Goal: Task Accomplishment & Management: Manage account settings

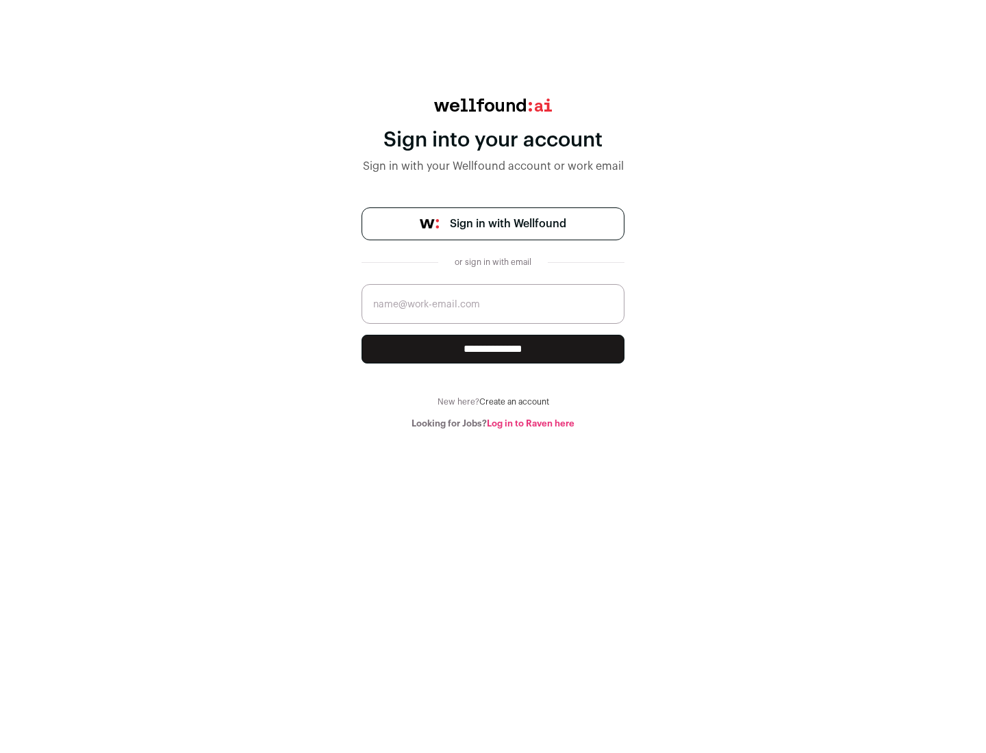
click at [507, 224] on span "Sign in with Wellfound" at bounding box center [508, 224] width 116 height 16
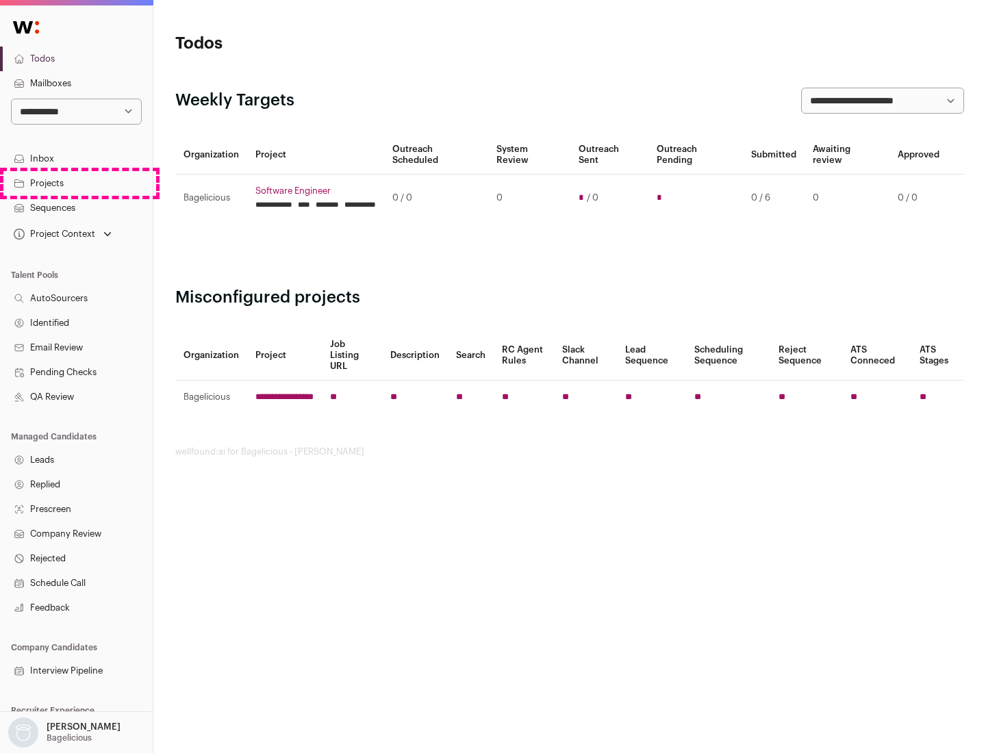
click at [76, 183] on link "Projects" at bounding box center [76, 183] width 153 height 25
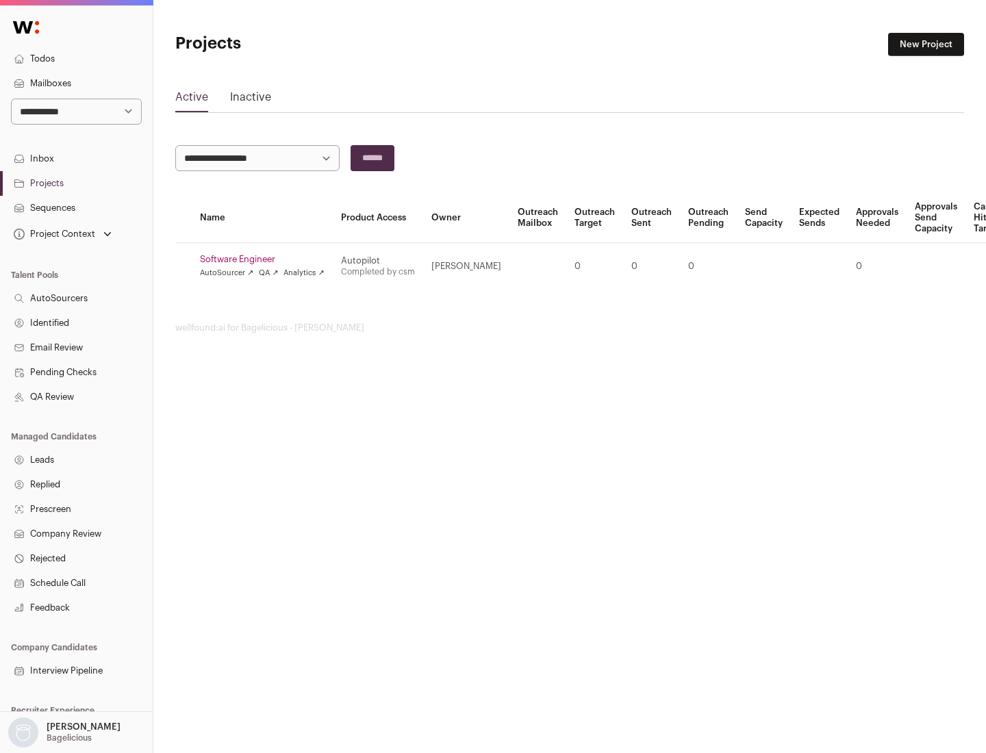
click at [266, 259] on link "Software Engineer" at bounding box center [262, 259] width 125 height 11
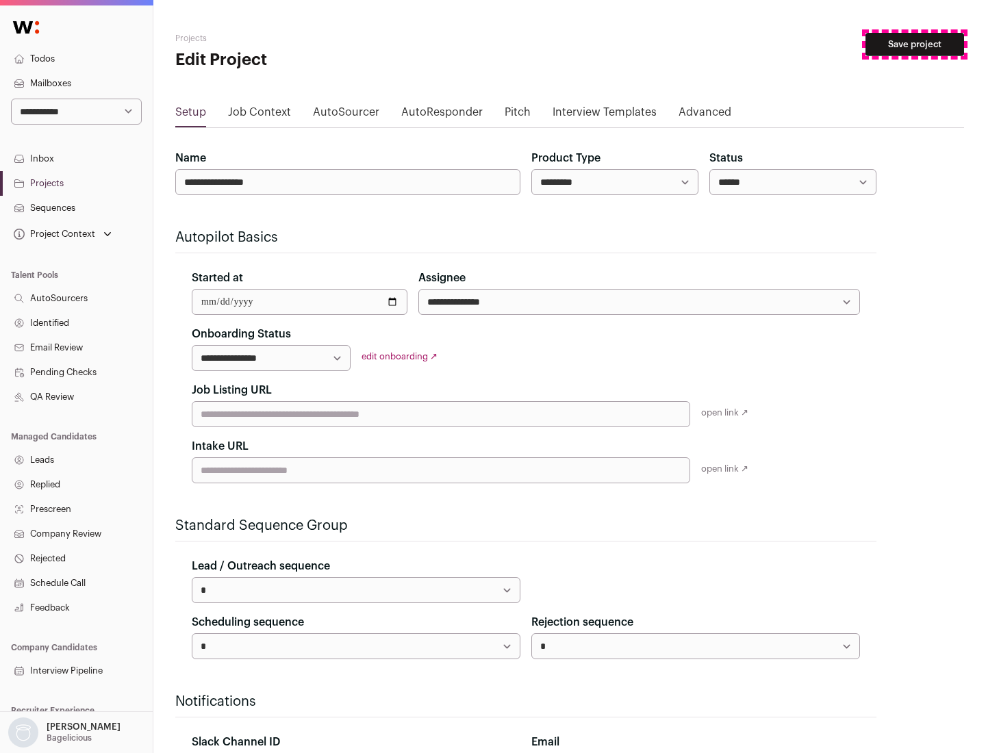
click at [915, 44] on button "Save project" at bounding box center [914, 44] width 99 height 23
